Goal: Task Accomplishment & Management: Use online tool/utility

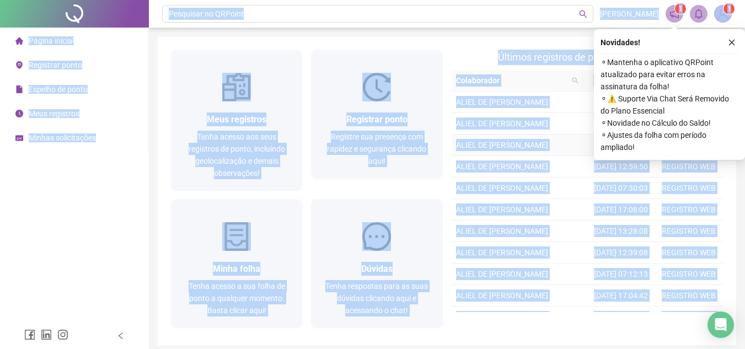
drag, startPoint x: 352, startPoint y: 127, endPoint x: 491, endPoint y: 181, distance: 148.9
click at [491, 156] on td "ALIEL DE REGIS FRANÇA LIMA" at bounding box center [520, 146] width 136 height 22
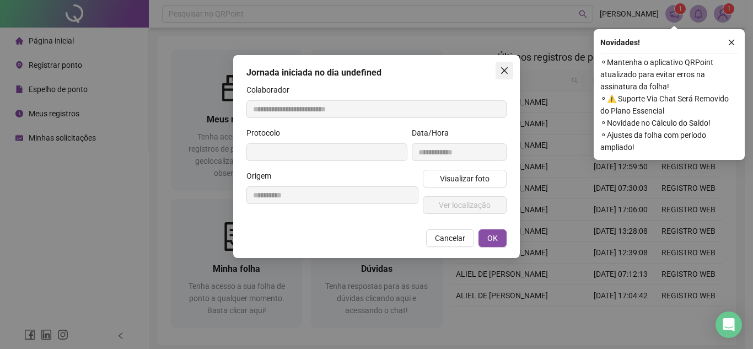
click at [503, 75] on button "Close" at bounding box center [505, 71] width 18 height 18
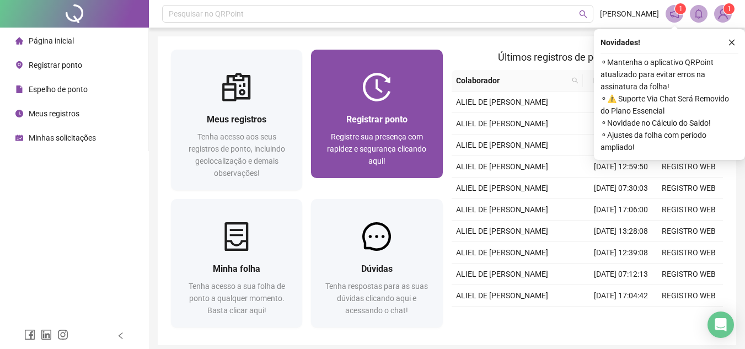
click at [421, 81] on div at bounding box center [376, 87] width 131 height 29
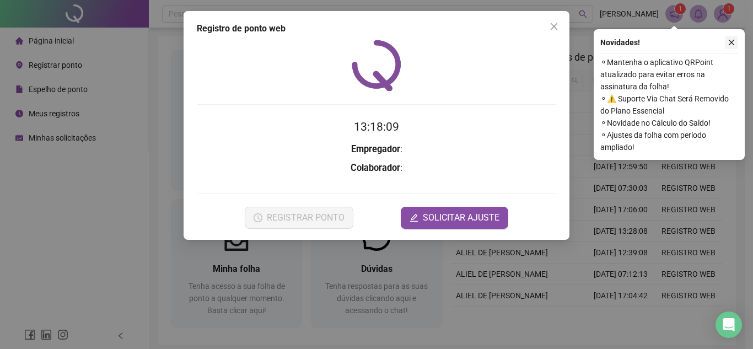
click at [731, 45] on icon "close" at bounding box center [732, 43] width 8 height 8
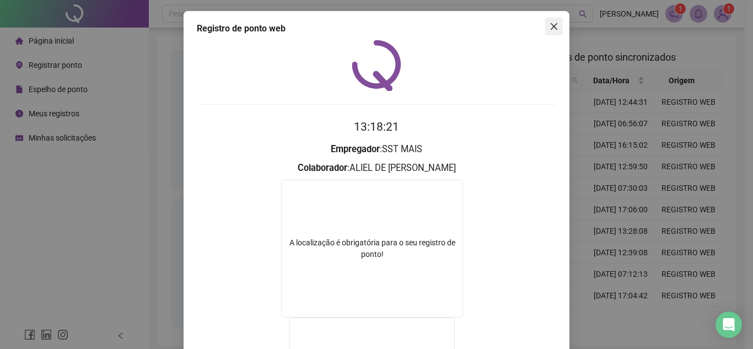
click at [550, 23] on icon "close" at bounding box center [554, 26] width 9 height 9
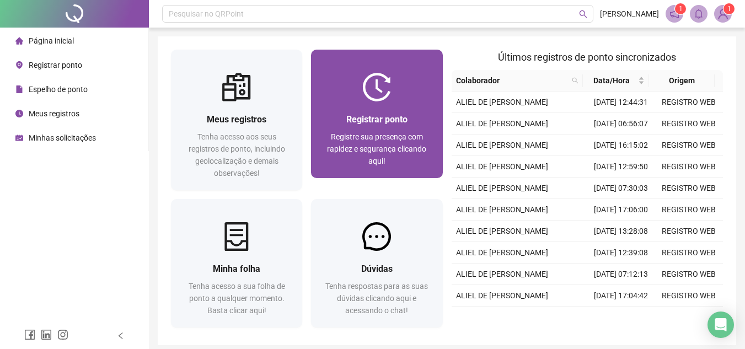
click at [441, 139] on div "Registrar ponto Registre sua presença com rapidez e segurança clicando aqui!" at bounding box center [376, 139] width 131 height 77
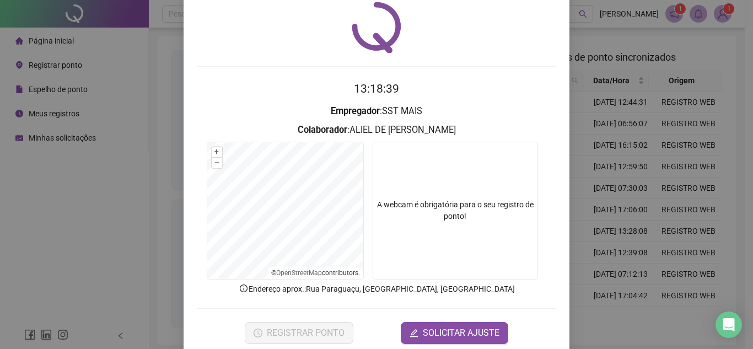
scroll to position [57, 0]
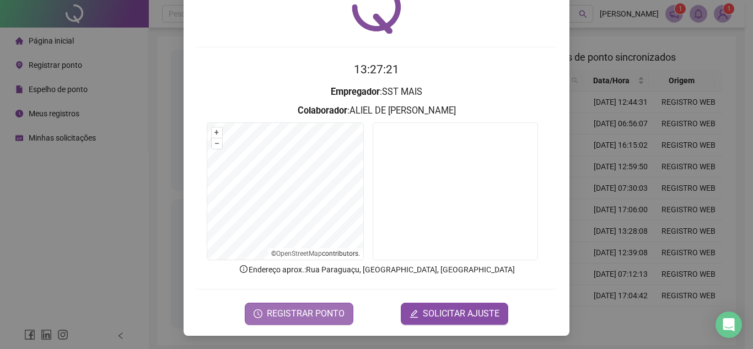
click at [325, 311] on span "REGISTRAR PONTO" at bounding box center [306, 313] width 78 height 13
